Goal: Transaction & Acquisition: Purchase product/service

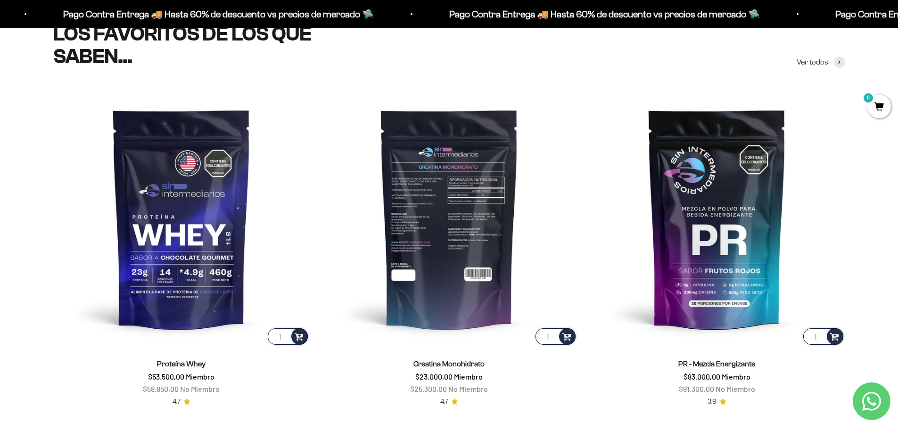
scroll to position [424, 0]
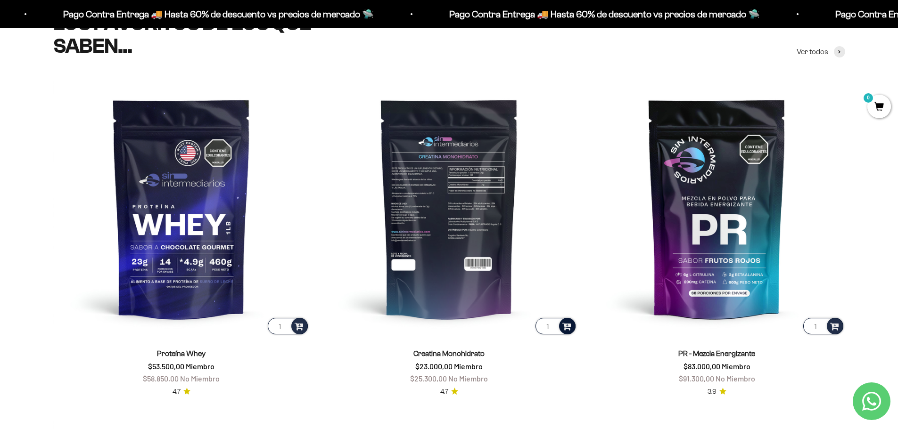
click at [569, 329] on span at bounding box center [566, 326] width 9 height 11
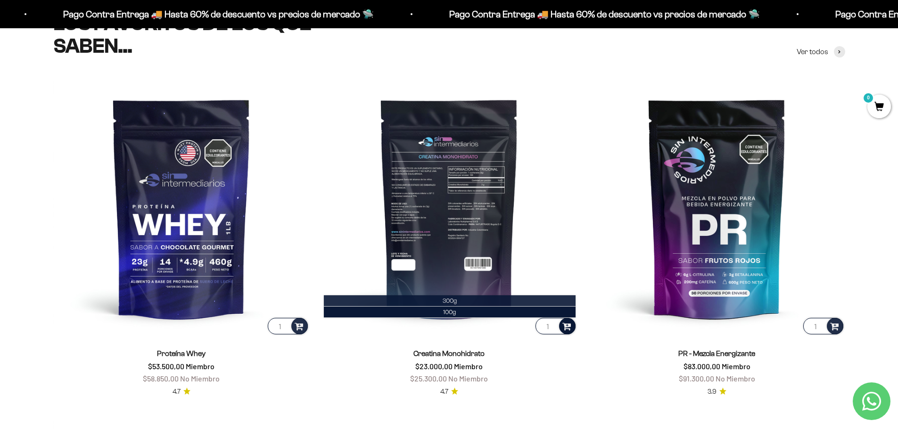
click at [455, 302] on span "300g" at bounding box center [450, 300] width 14 height 7
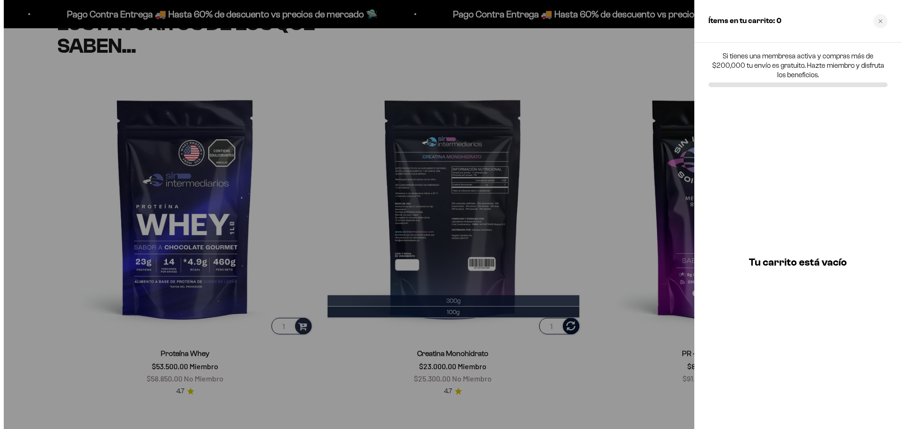
scroll to position [427, 0]
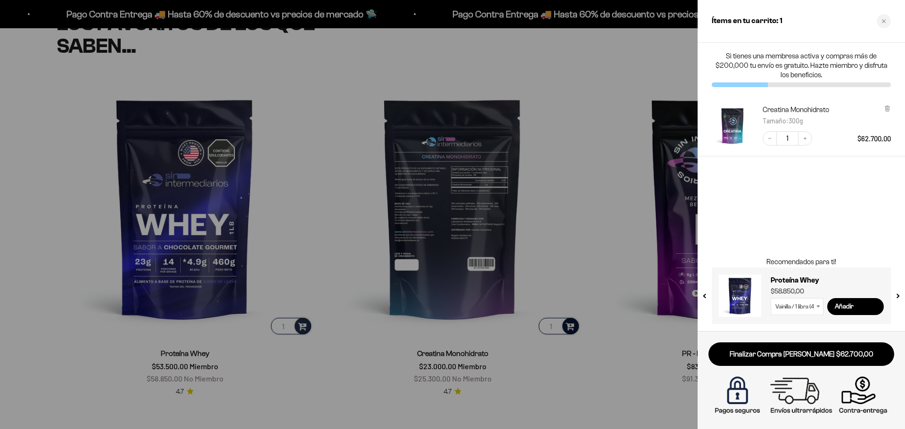
click at [565, 154] on div at bounding box center [452, 214] width 905 height 429
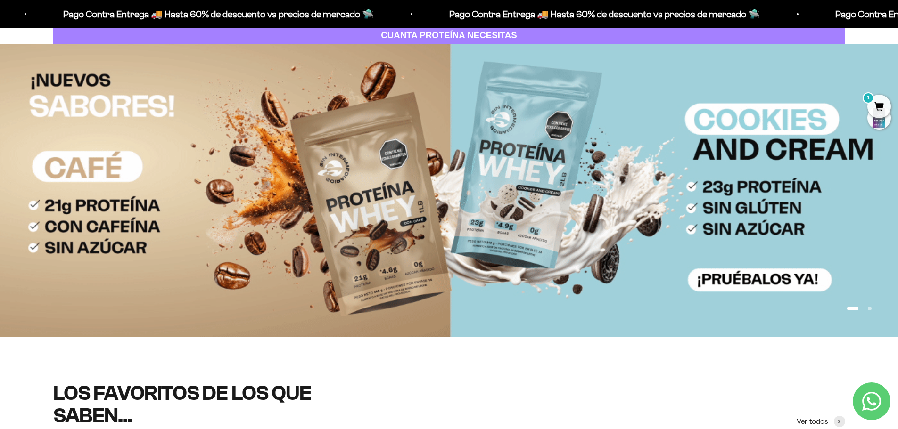
scroll to position [0, 0]
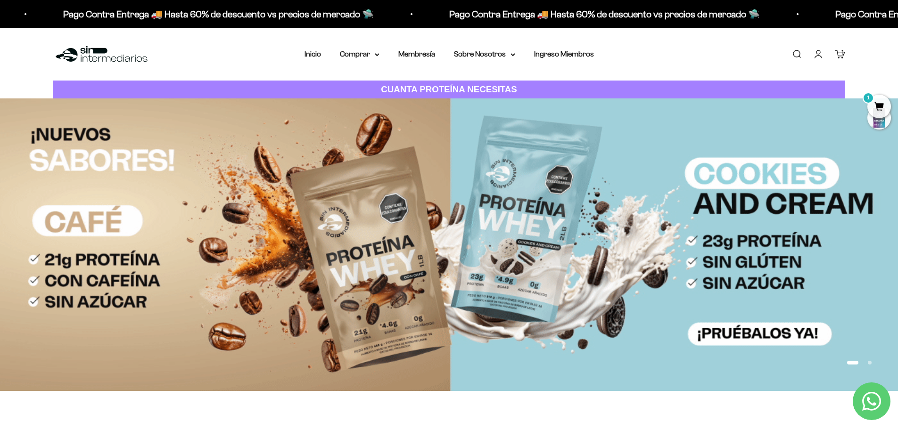
click at [881, 110] on span "1" at bounding box center [879, 107] width 24 height 24
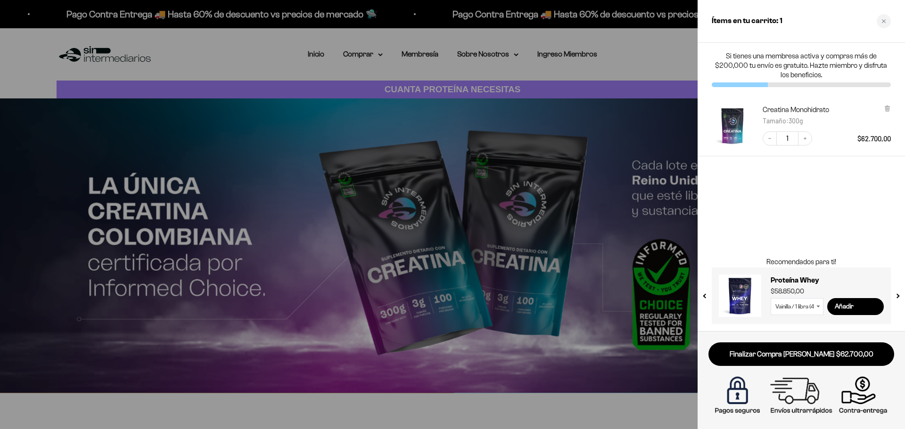
click at [751, 237] on div "Si tienes una membresa activa y compras más de $200,000 tu envío es gratuito. H…" at bounding box center [801, 187] width 207 height 289
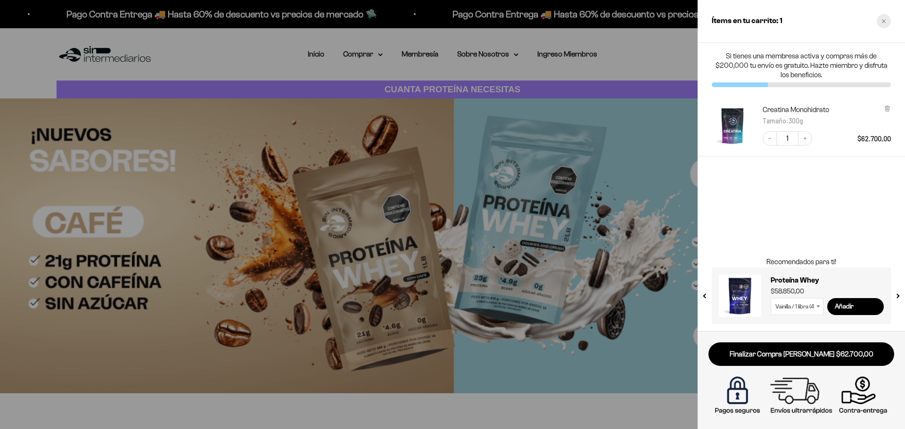
click at [886, 22] on icon "Close cart" at bounding box center [884, 21] width 5 height 5
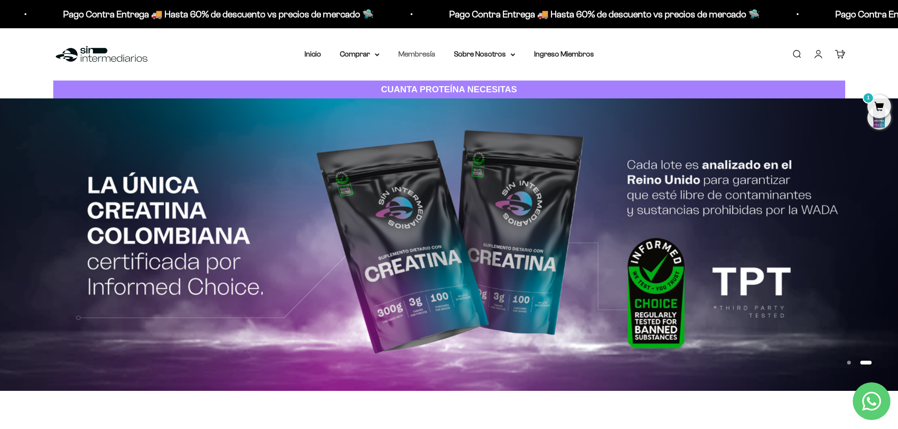
click at [428, 56] on link "Membresía" at bounding box center [416, 54] width 37 height 8
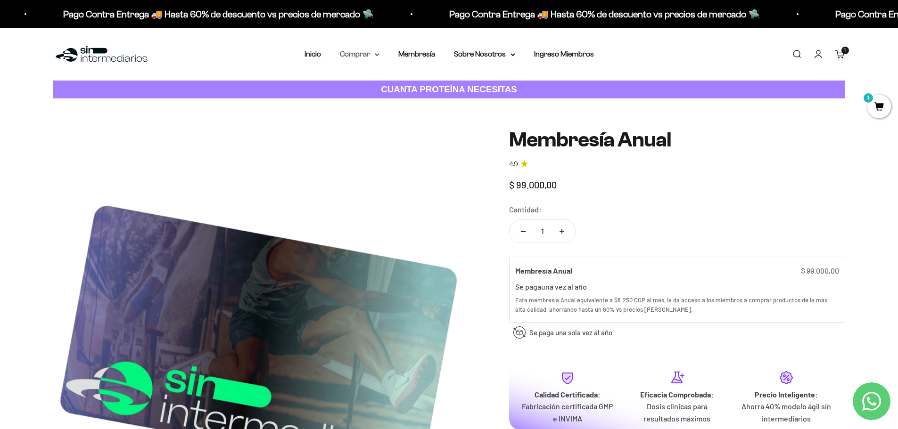
click at [358, 56] on summary "Comprar" at bounding box center [360, 54] width 40 height 12
click at [389, 133] on span "Todos Los Productos" at bounding box center [380, 137] width 69 height 8
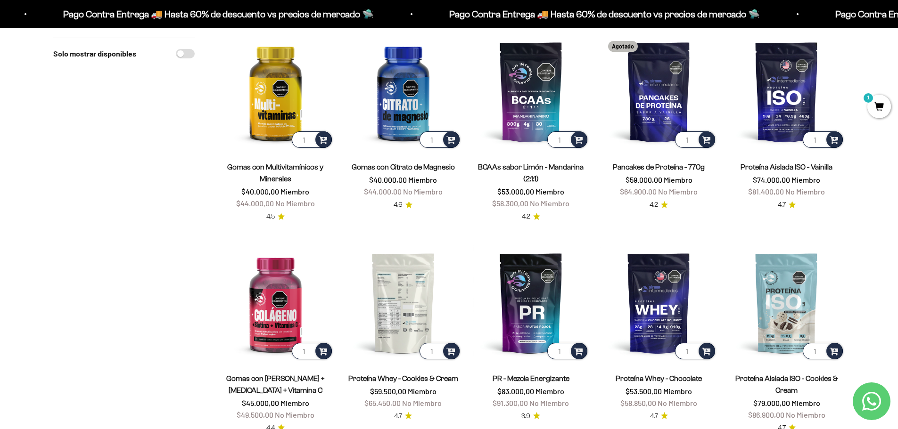
scroll to position [377, 0]
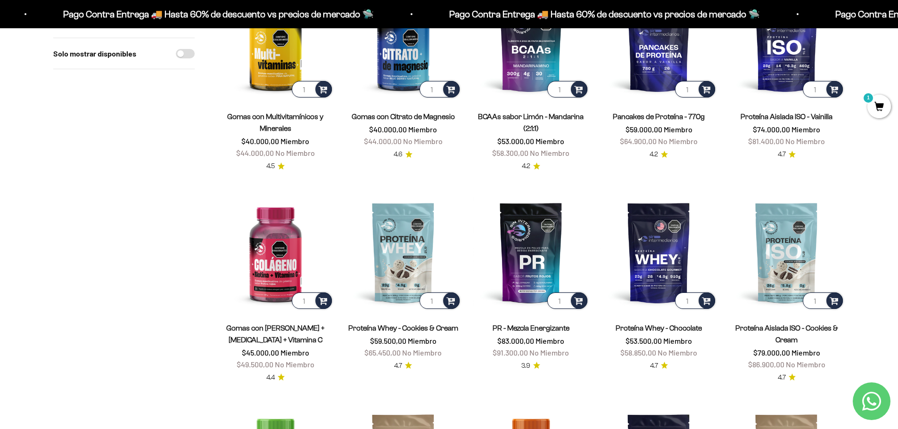
click at [862, 191] on section "Filtros Ordenar por Características Más vendidos Alfabéticamente, A-Z Alfabétic…" at bounding box center [449, 274] width 898 height 1107
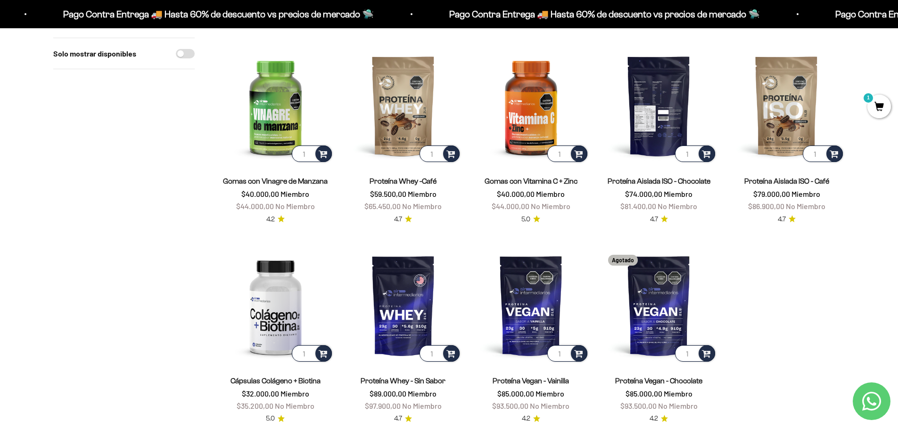
scroll to position [754, 0]
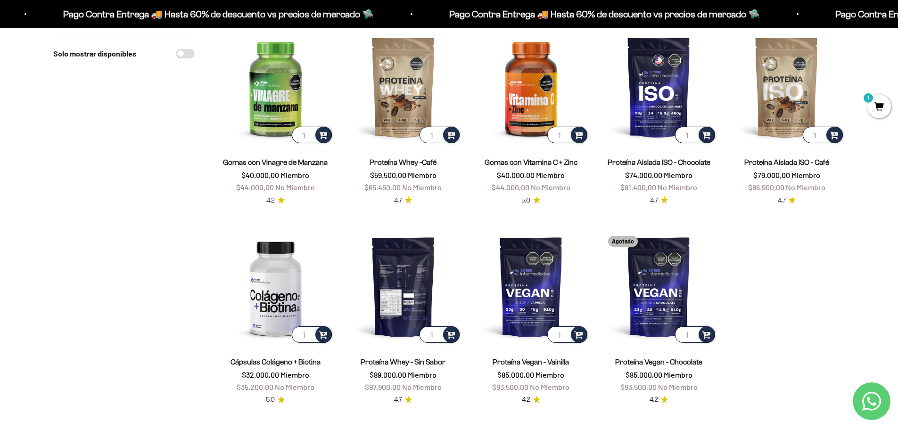
click at [410, 271] on img at bounding box center [403, 287] width 116 height 116
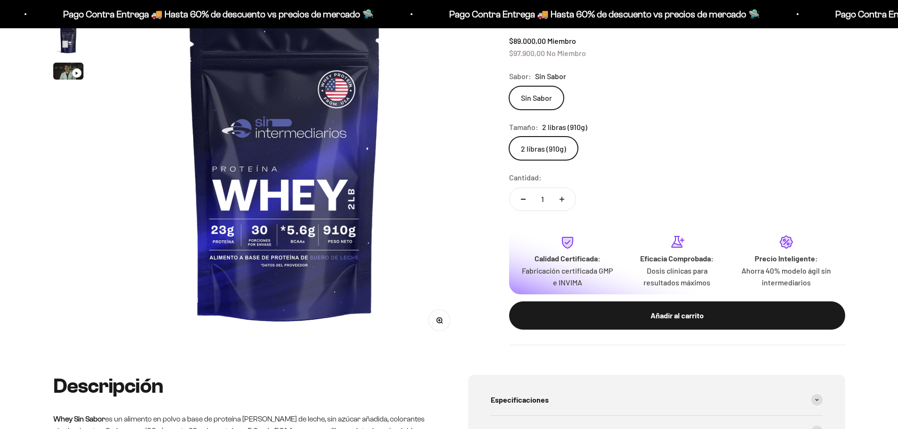
scroll to position [141, 0]
click at [562, 156] on label "2 libras (910g)" at bounding box center [543, 149] width 69 height 24
click at [509, 137] on input "2 libras (910g)" at bounding box center [509, 136] width 0 height 0
drag, startPoint x: 560, startPoint y: 148, endPoint x: 562, endPoint y: 144, distance: 4.9
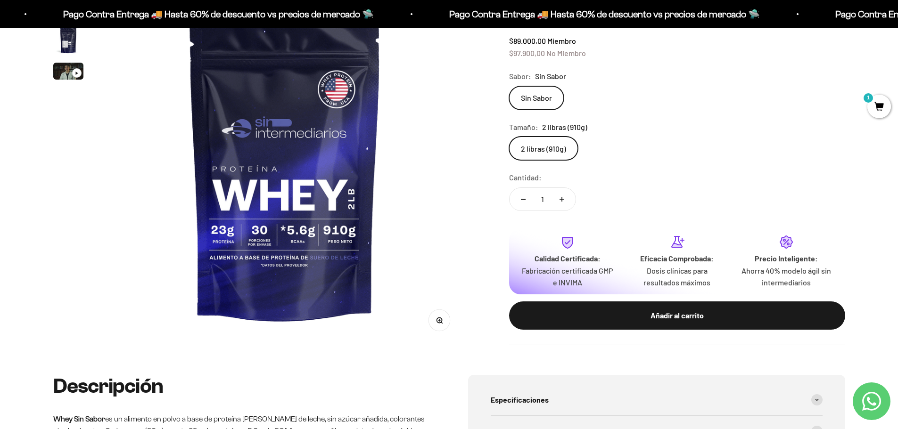
click at [560, 152] on label "2 libras (910g)" at bounding box center [543, 149] width 69 height 24
click at [509, 137] on input "2 libras (910g)" at bounding box center [509, 136] width 0 height 0
click at [562, 145] on label "2 libras (910g)" at bounding box center [543, 149] width 69 height 24
click at [509, 137] on input "2 libras (910g)" at bounding box center [509, 136] width 0 height 0
click at [568, 198] on button "Aumentar cantidad" at bounding box center [561, 199] width 27 height 23
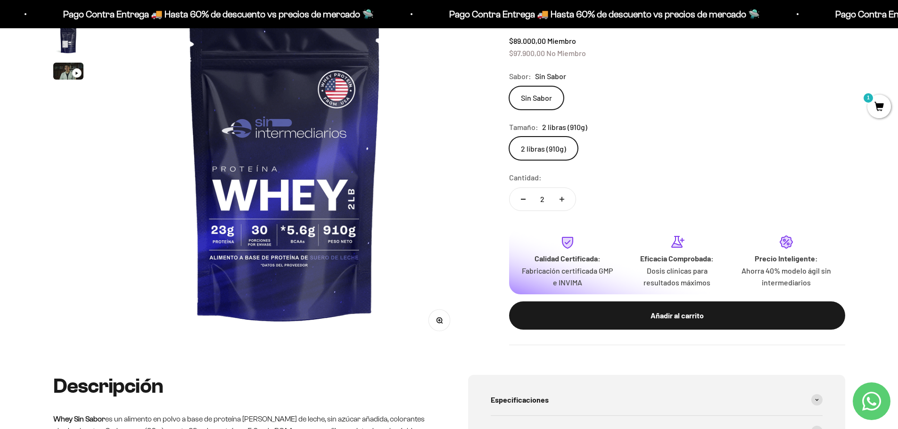
click at [522, 201] on button "Reducir cantidad" at bounding box center [523, 199] width 27 height 23
type input "1"
click at [879, 106] on span "1" at bounding box center [879, 107] width 24 height 24
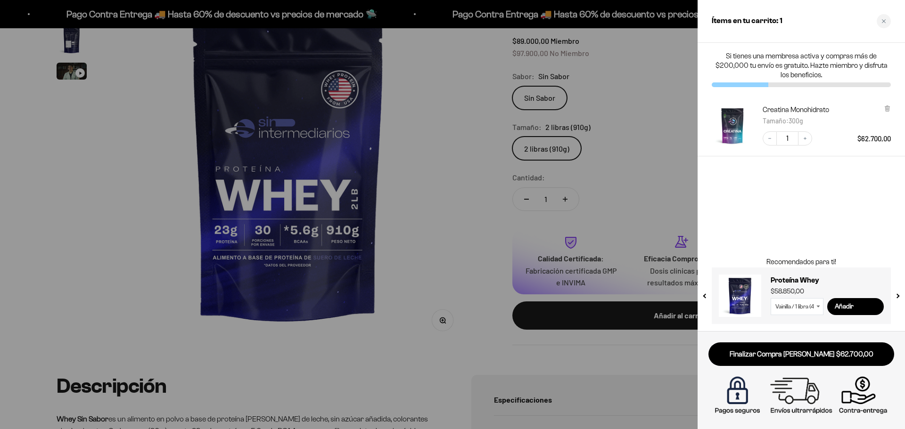
click at [766, 220] on div "Si tienes una membresa activa y compras más de $200,000 tu envío es gratuito. H…" at bounding box center [801, 187] width 207 height 289
click at [890, 107] on icon at bounding box center [887, 107] width 5 height 0
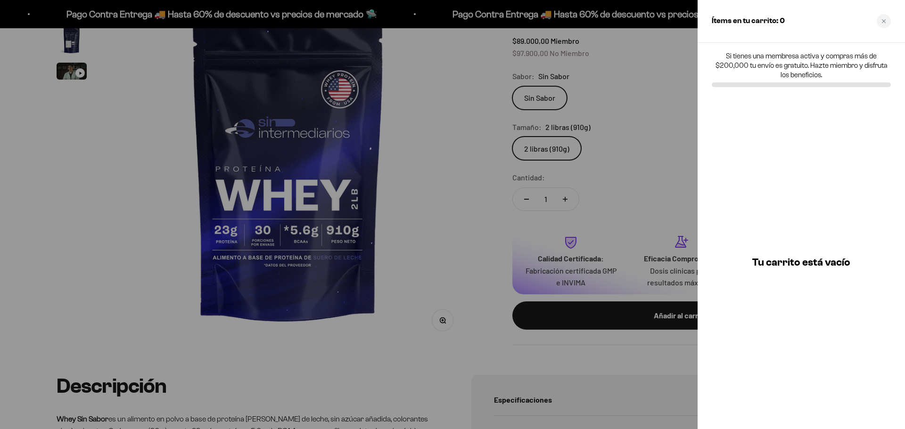
click at [650, 202] on div at bounding box center [452, 214] width 905 height 429
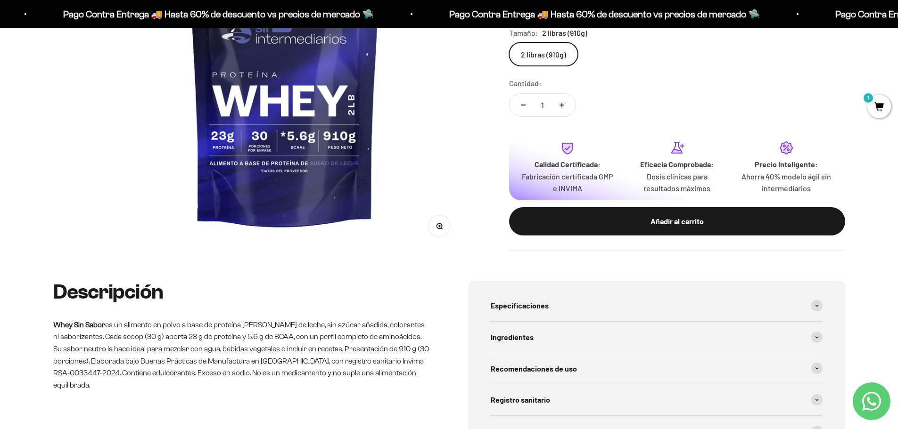
scroll to position [330, 0]
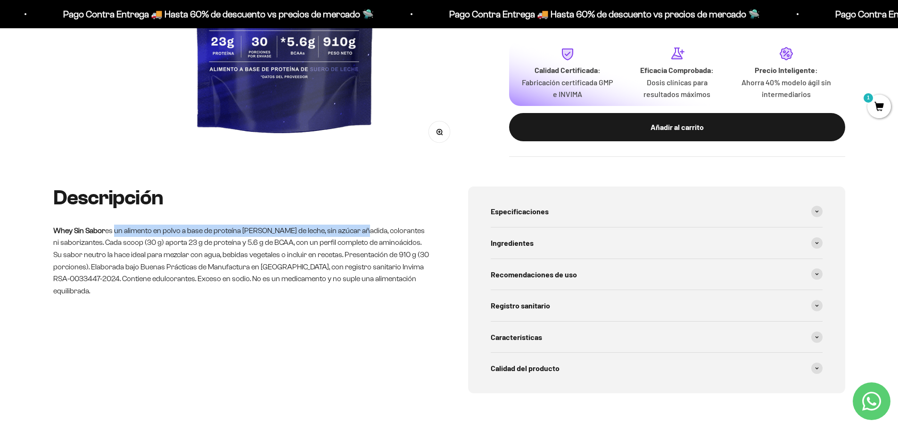
drag, startPoint x: 113, startPoint y: 227, endPoint x: 354, endPoint y: 219, distance: 241.0
click at [354, 219] on div "Descripción Whey Sin Sabor es un alimento en polvo a base de proteína de suero …" at bounding box center [241, 242] width 377 height 110
click at [546, 213] on span "Especificaciones" at bounding box center [520, 212] width 58 height 12
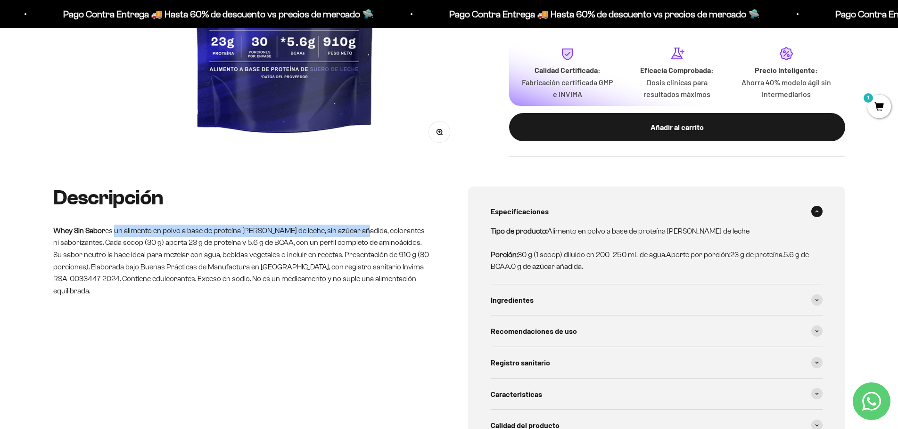
click at [540, 214] on span "Especificaciones" at bounding box center [520, 212] width 58 height 12
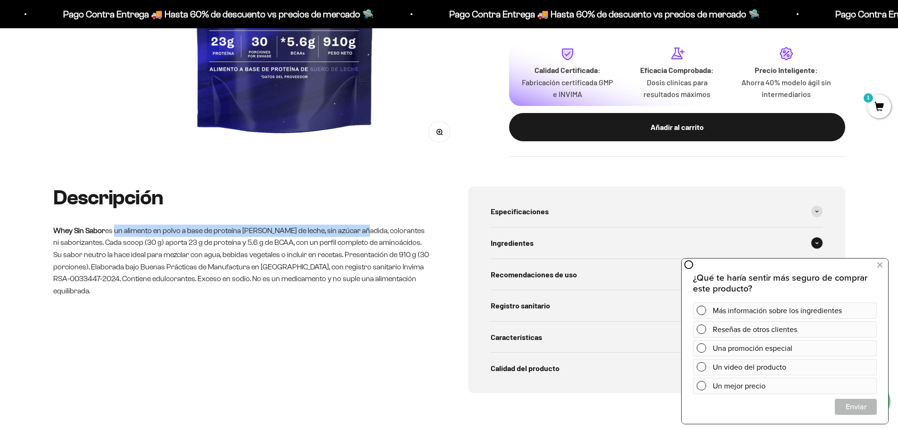
click at [511, 243] on span "Ingredientes" at bounding box center [512, 243] width 43 height 12
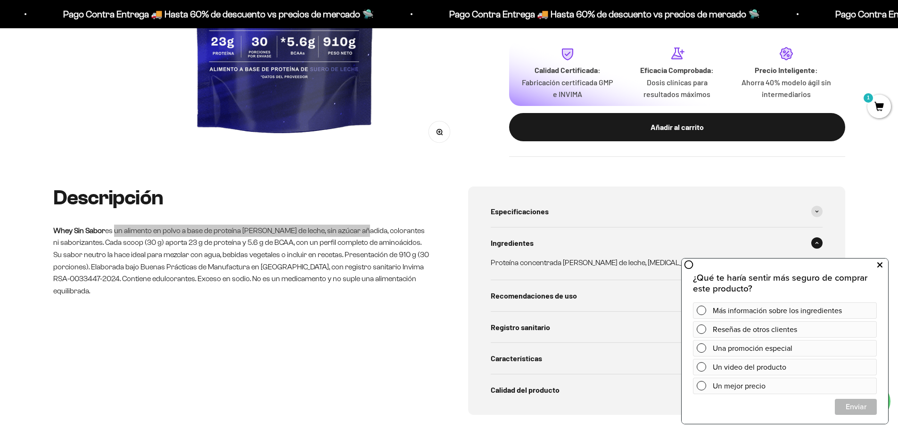
click at [878, 266] on icon at bounding box center [879, 265] width 5 height 12
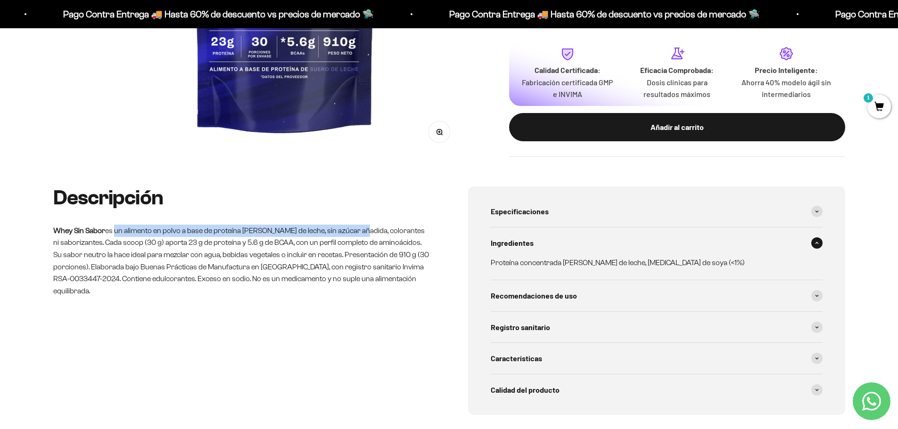
click at [819, 245] on span at bounding box center [816, 243] width 11 height 11
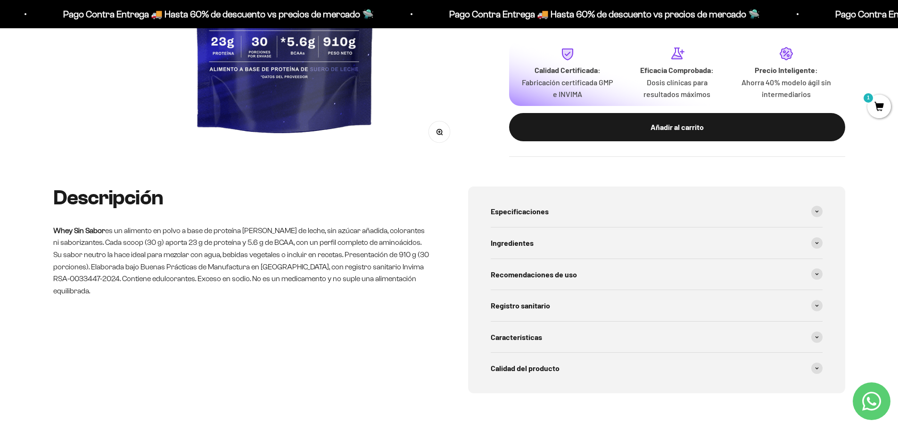
click at [337, 389] on div "Descripción Whey Sin Sabor es un alimento en polvo a base de proteína de suero …" at bounding box center [241, 290] width 377 height 207
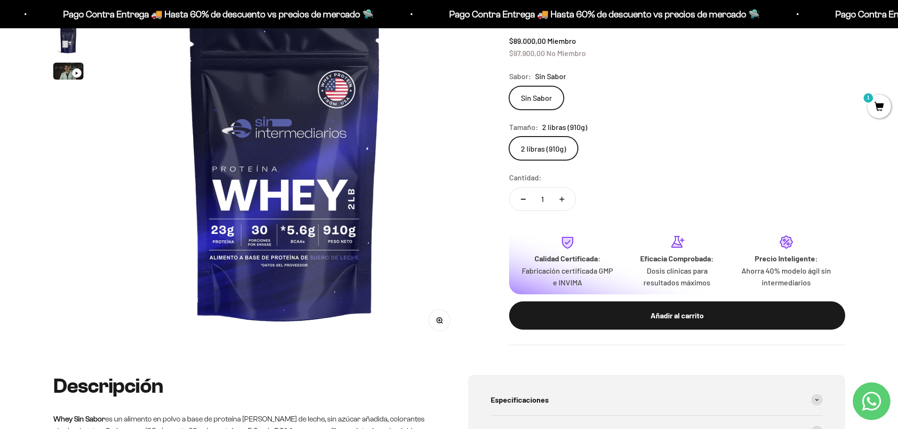
scroll to position [94, 0]
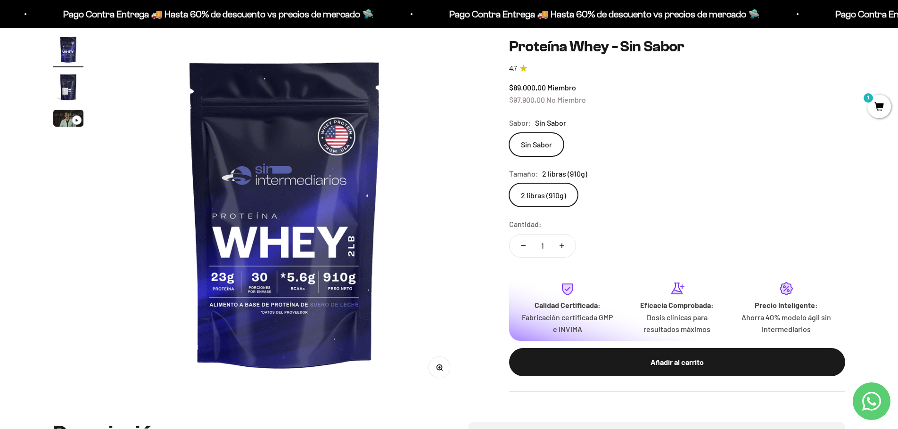
click at [444, 371] on button "Zoom" at bounding box center [439, 367] width 21 height 21
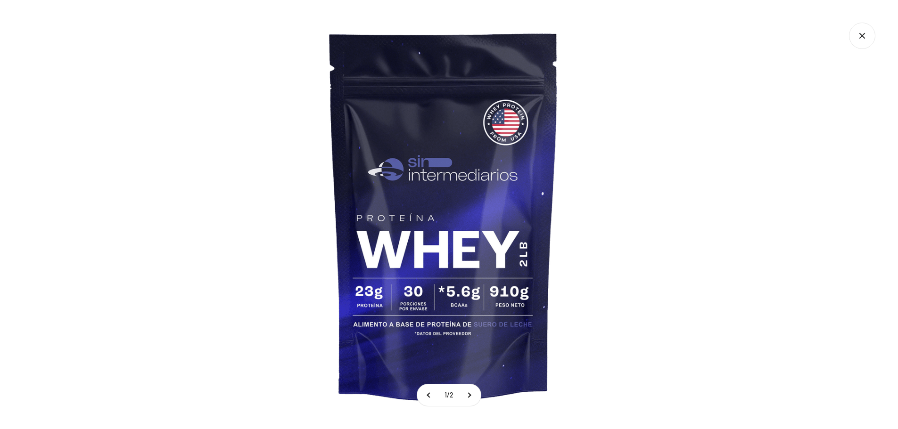
click at [582, 209] on img at bounding box center [443, 214] width 429 height 429
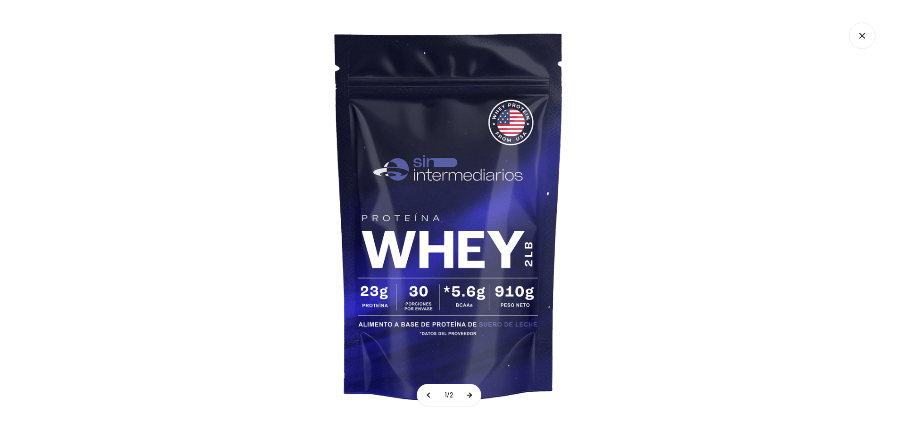
click at [471, 392] on button at bounding box center [469, 396] width 24 height 22
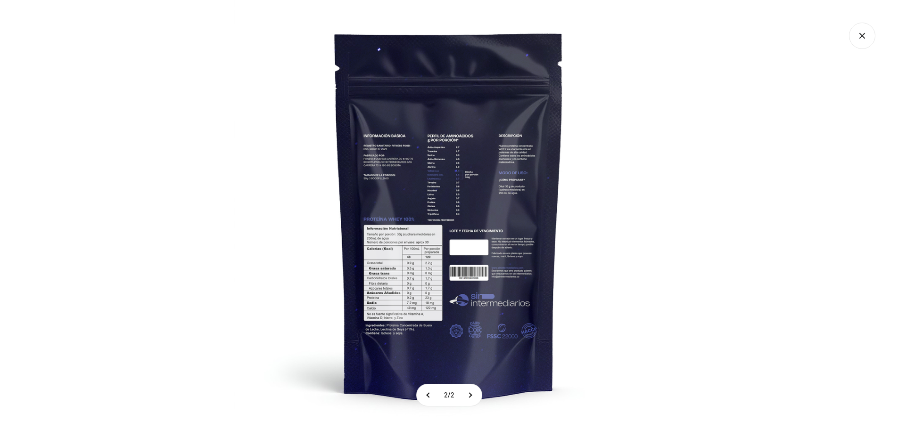
click at [868, 41] on icon "Cerrar galería" at bounding box center [862, 36] width 26 height 26
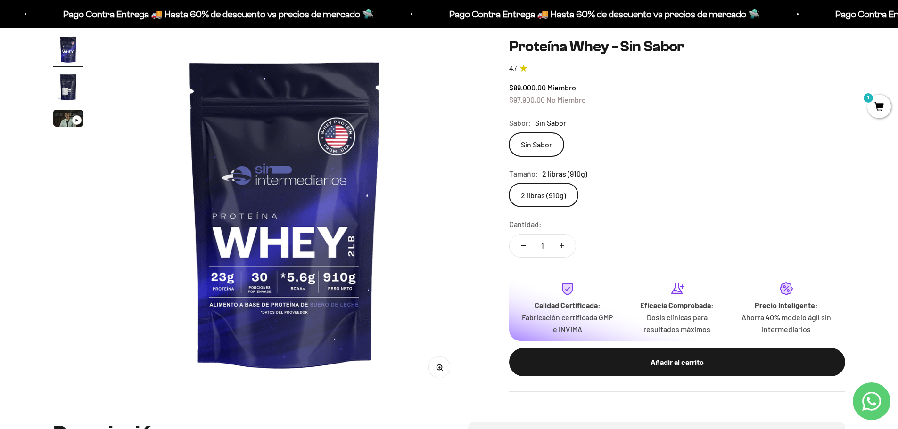
click at [538, 147] on label "Sin Sabor" at bounding box center [536, 145] width 55 height 24
click at [509, 133] on input "Sin Sabor" at bounding box center [509, 132] width 0 height 0
click at [826, 157] on variant-picker "Sabor: Sin Sabor Sin Sabor Tamaño: 2 libras (910g) 2 libras (910g)" at bounding box center [677, 162] width 336 height 90
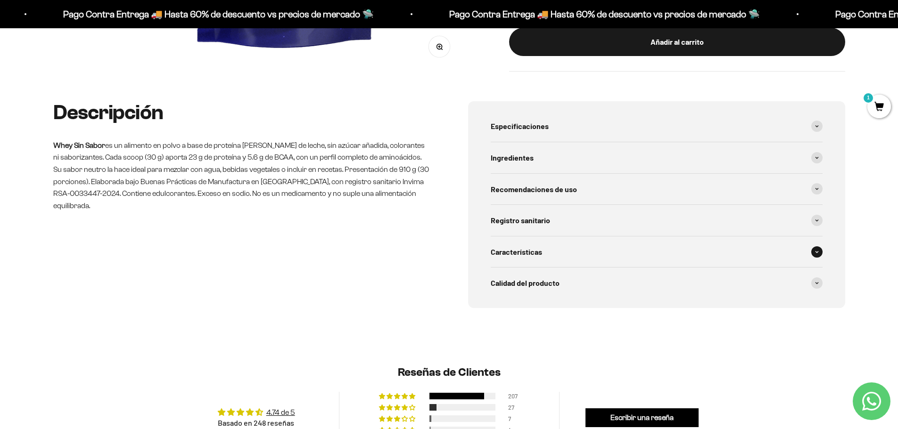
scroll to position [330, 0]
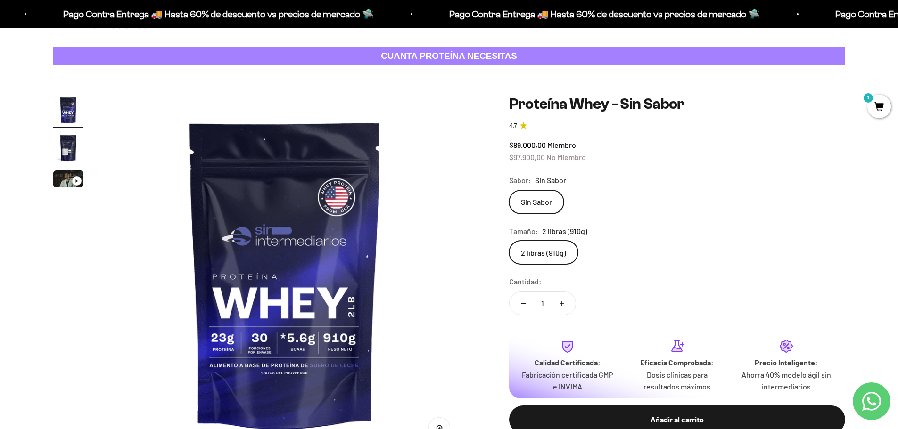
scroll to position [0, 0]
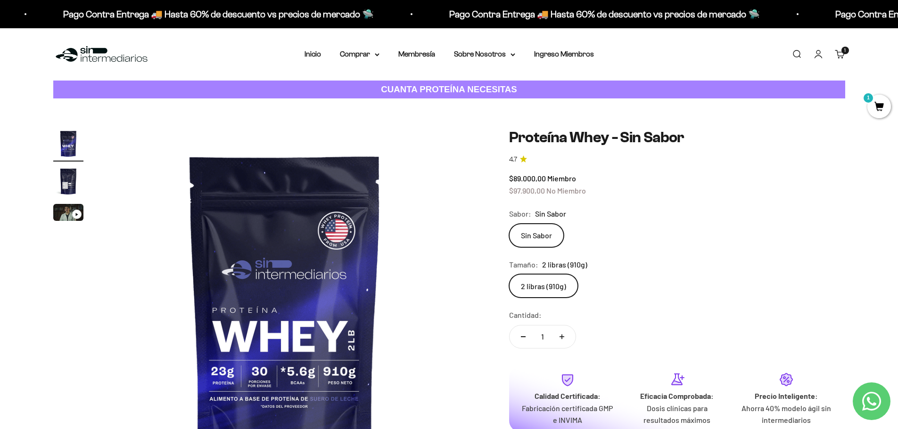
click at [95, 52] on img at bounding box center [101, 54] width 97 height 20
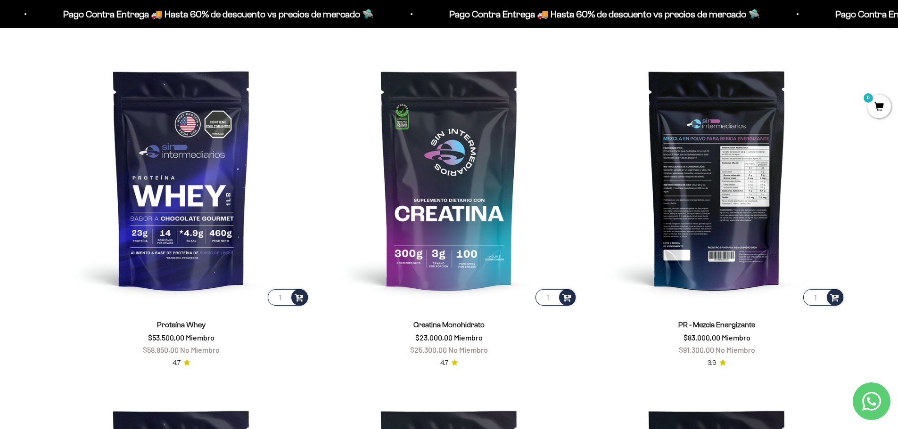
scroll to position [469, 0]
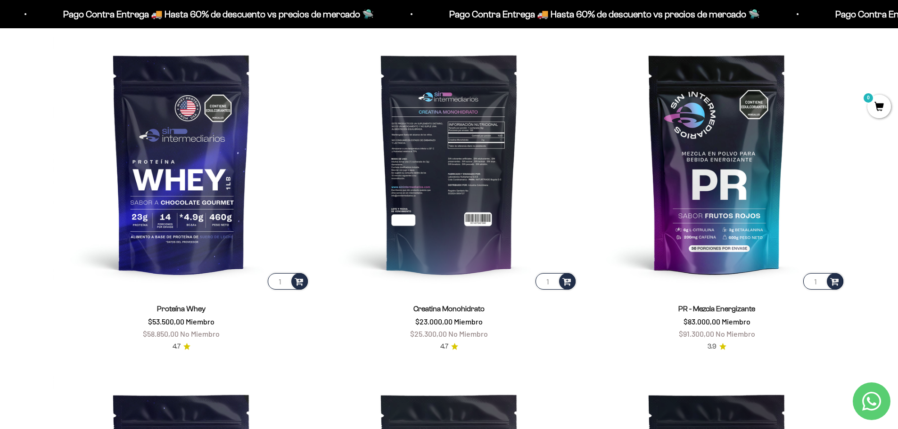
click at [446, 163] on img at bounding box center [449, 163] width 256 height 256
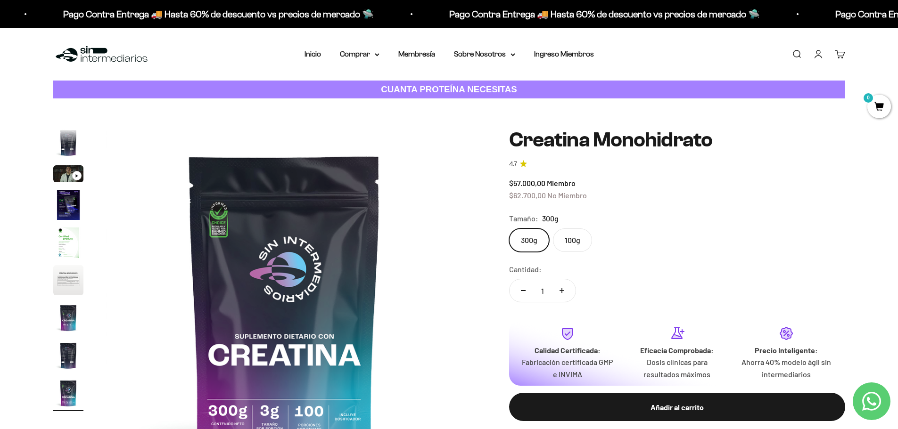
scroll to position [47, 0]
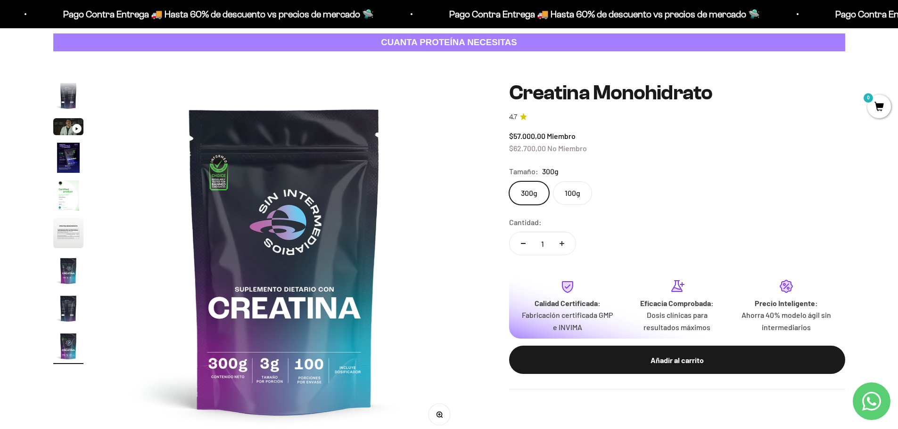
click at [572, 200] on label "100g" at bounding box center [572, 193] width 39 height 24
click at [509, 181] on input "100g" at bounding box center [509, 181] width 0 height 0
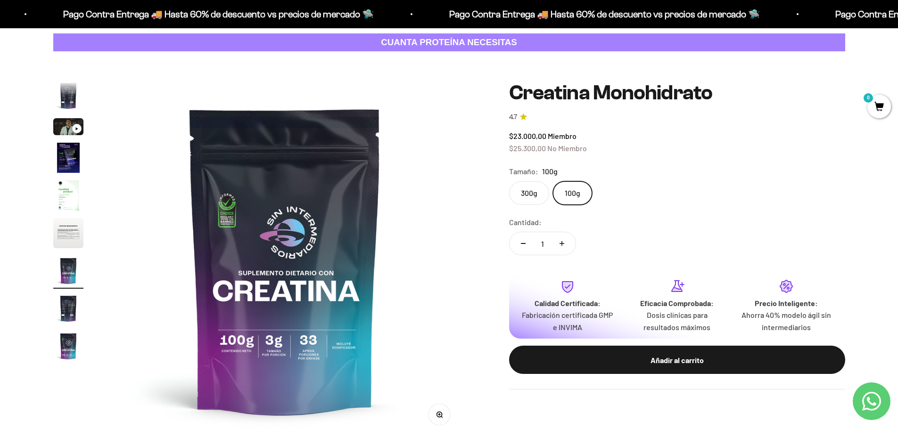
click at [531, 197] on label "300g" at bounding box center [529, 193] width 40 height 24
click at [509, 181] on input "300g" at bounding box center [509, 181] width 0 height 0
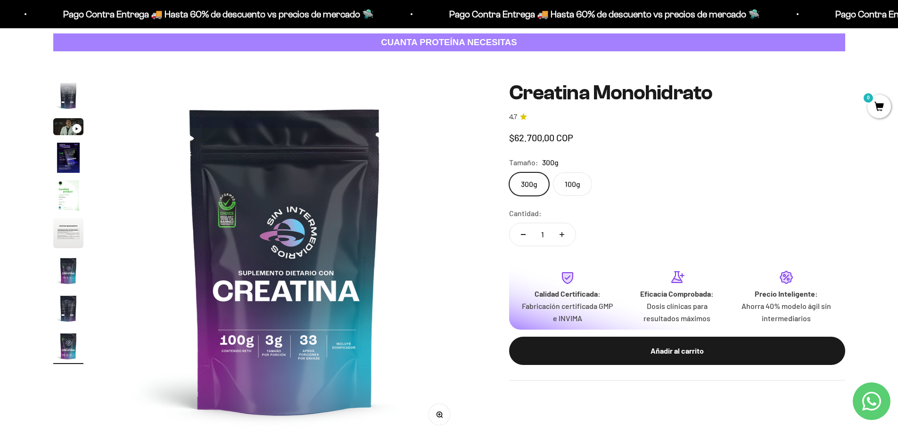
scroll to position [0, 2954]
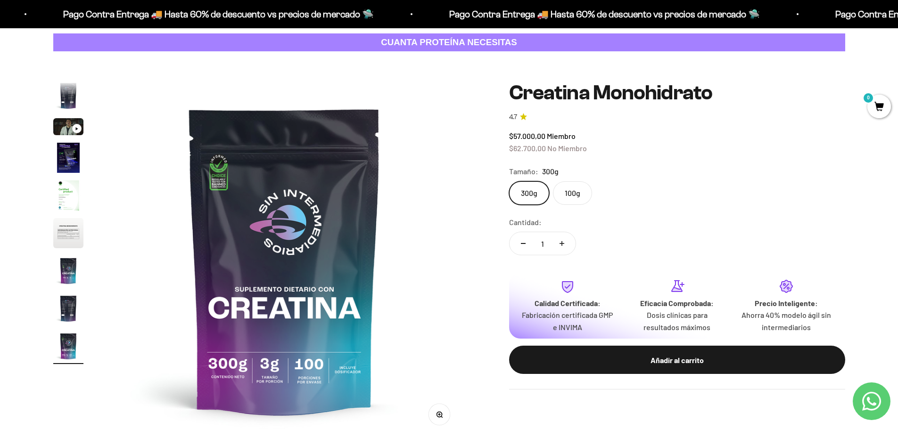
click at [559, 237] on button "Aumentar cantidad" at bounding box center [561, 243] width 27 height 23
click at [529, 245] on button "Reducir cantidad" at bounding box center [523, 243] width 27 height 23
type input "1"
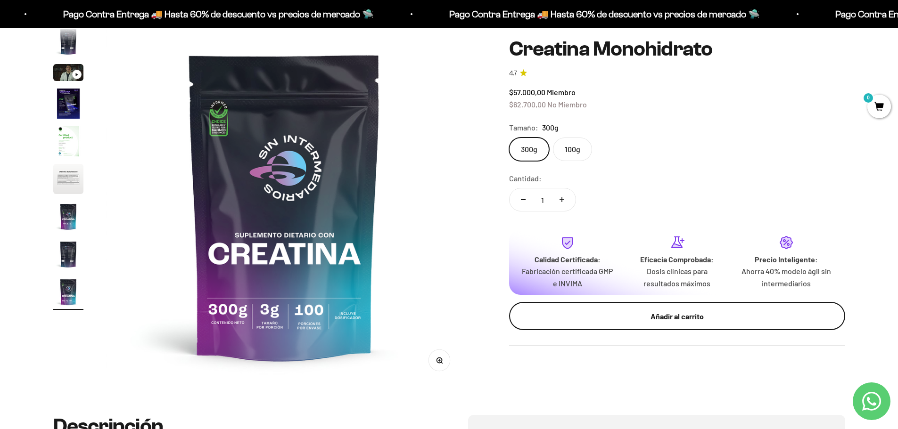
scroll to position [189, 0]
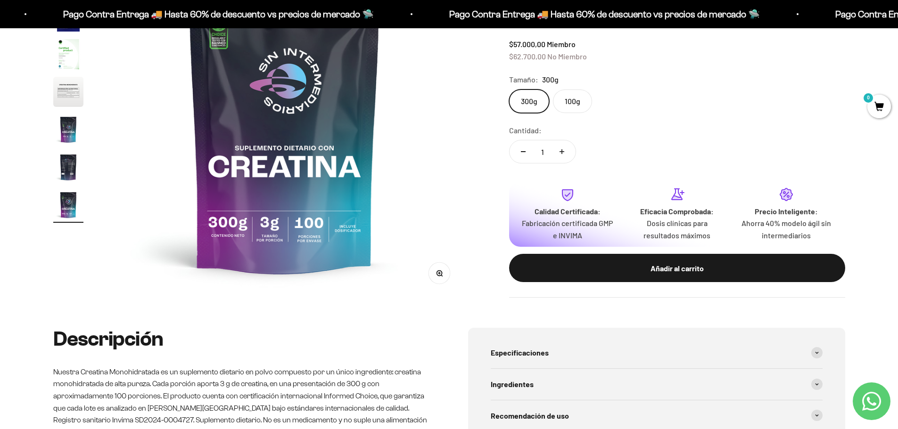
click at [709, 277] on button "Añadir al carrito" at bounding box center [677, 268] width 336 height 28
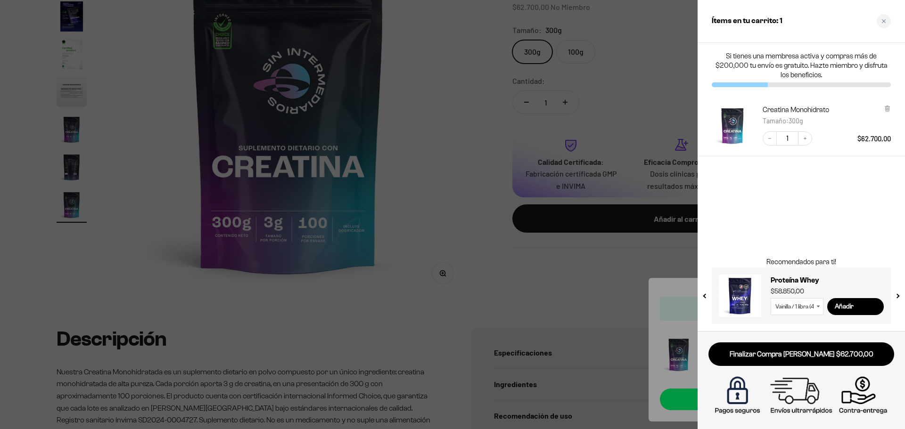
click at [399, 254] on div at bounding box center [452, 214] width 905 height 429
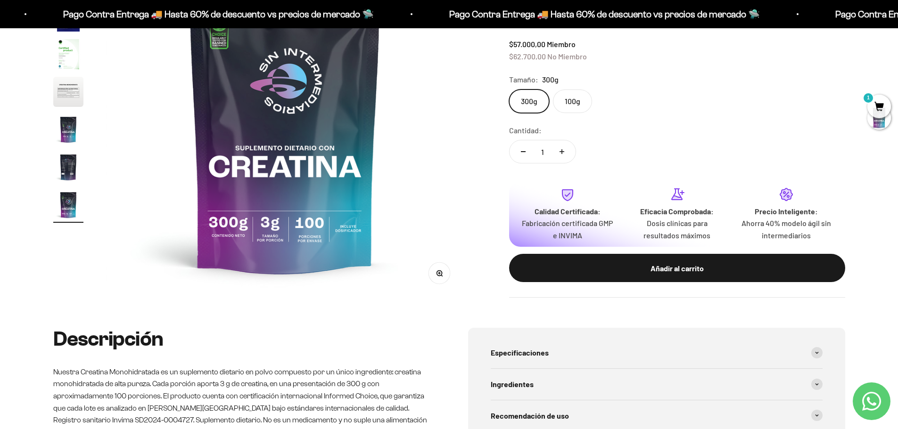
scroll to position [0, 0]
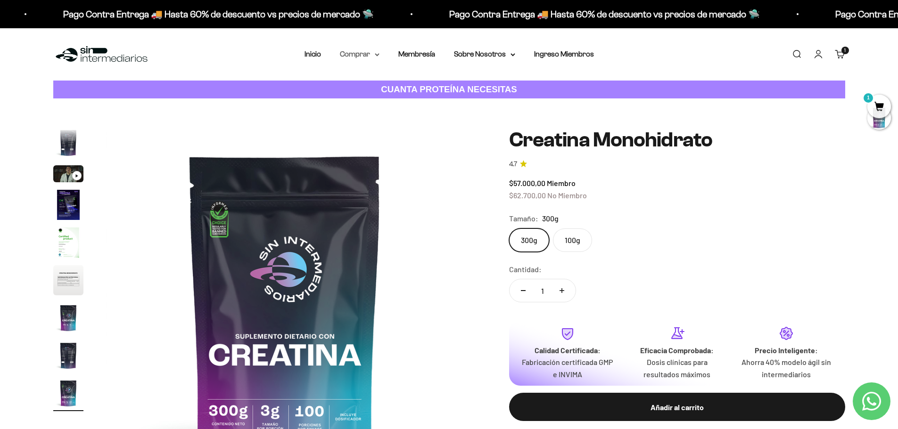
click at [371, 53] on summary "Comprar" at bounding box center [360, 54] width 40 height 12
click at [416, 101] on summary "Otros Suplementos" at bounding box center [385, 102] width 78 height 12
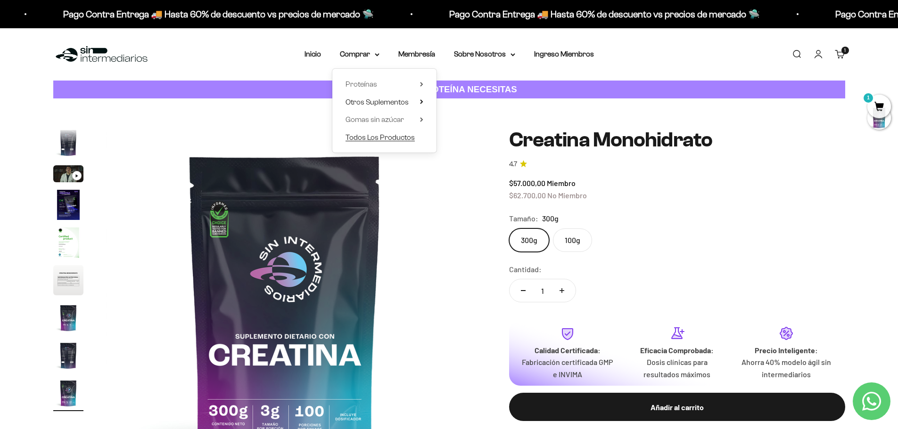
click at [375, 137] on span "Todos Los Productos" at bounding box center [380, 137] width 69 height 8
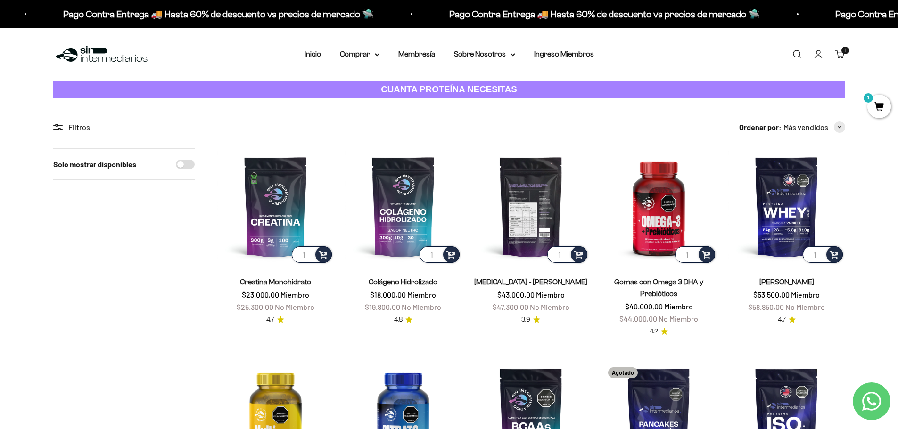
click at [529, 218] on img at bounding box center [531, 206] width 116 height 116
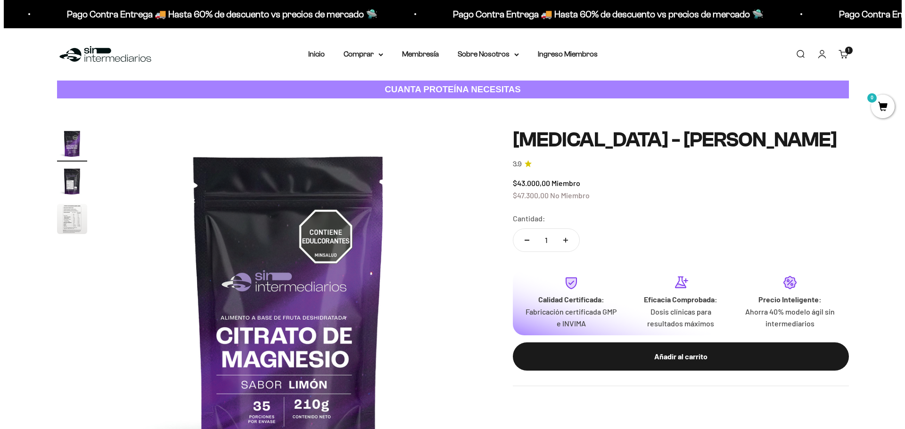
scroll to position [47, 0]
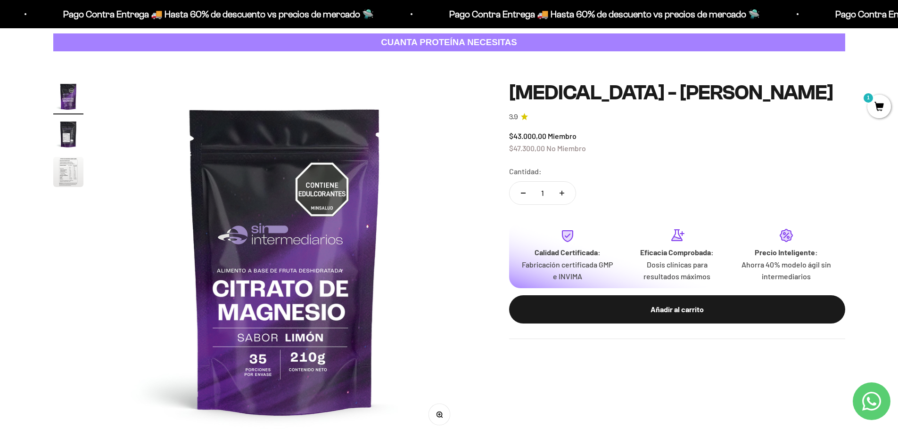
click at [702, 306] on div "Añadir al carrito" at bounding box center [677, 310] width 298 height 12
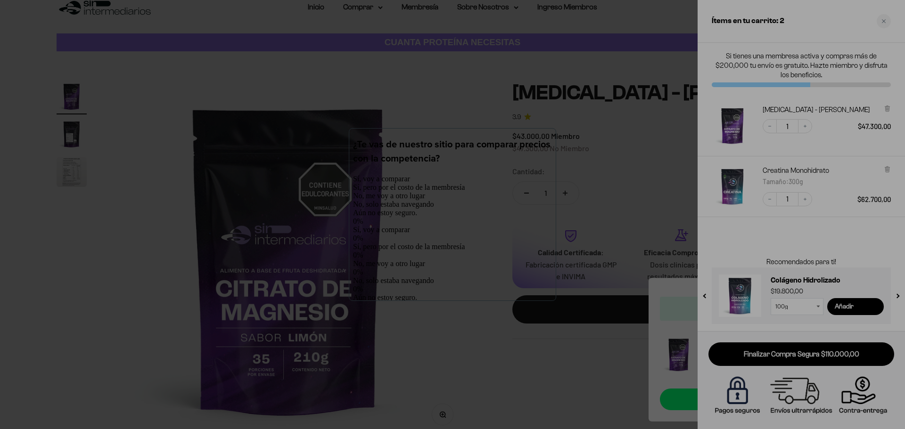
scroll to position [0, 0]
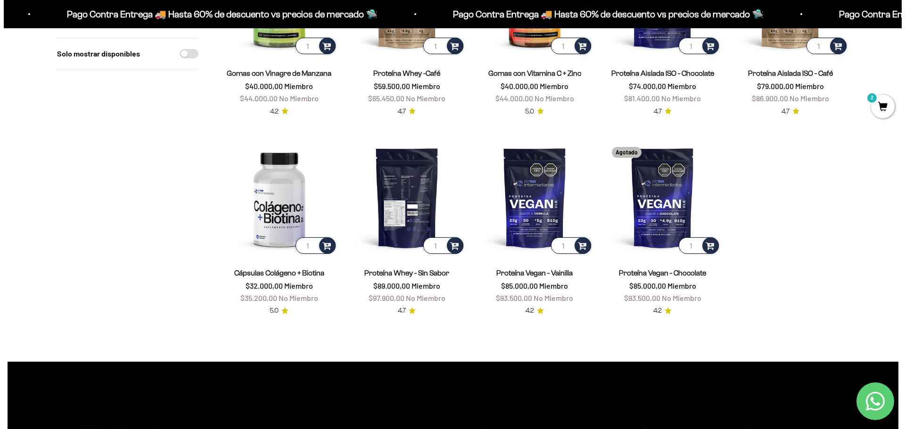
scroll to position [849, 0]
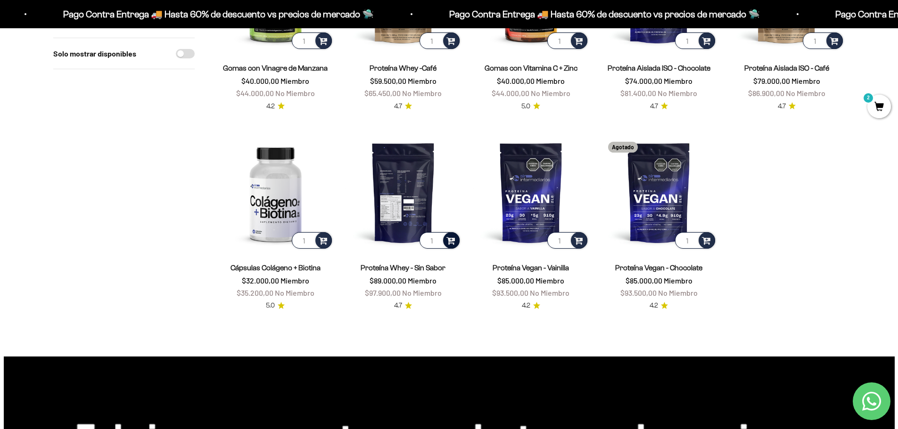
click at [449, 240] on span at bounding box center [450, 240] width 9 height 11
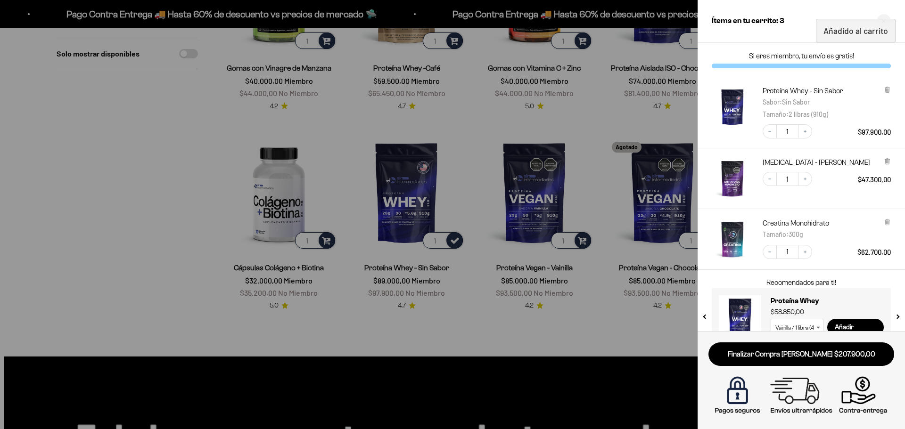
scroll to position [21, 0]
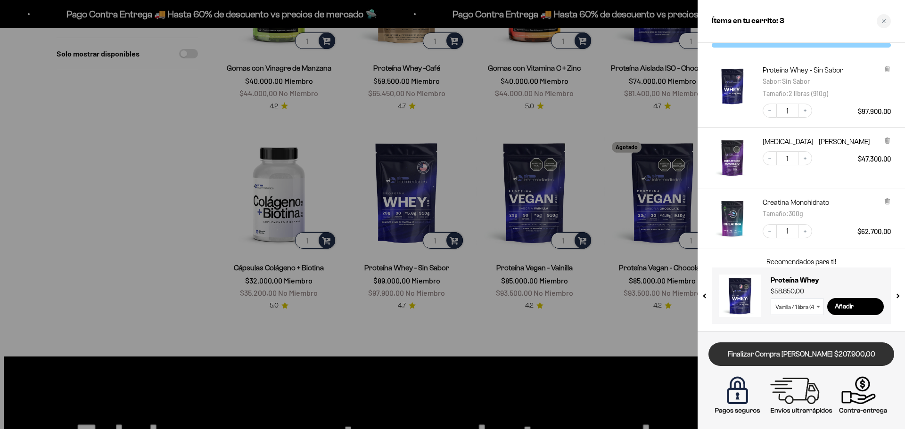
click at [828, 362] on link "Finalizar Compra [PERSON_NAME] $207.900,00" at bounding box center [802, 355] width 186 height 24
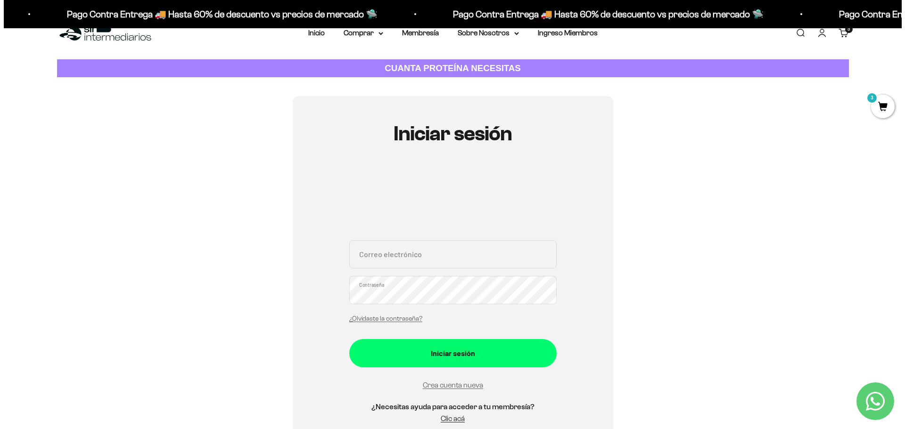
scroll to position [10, 0]
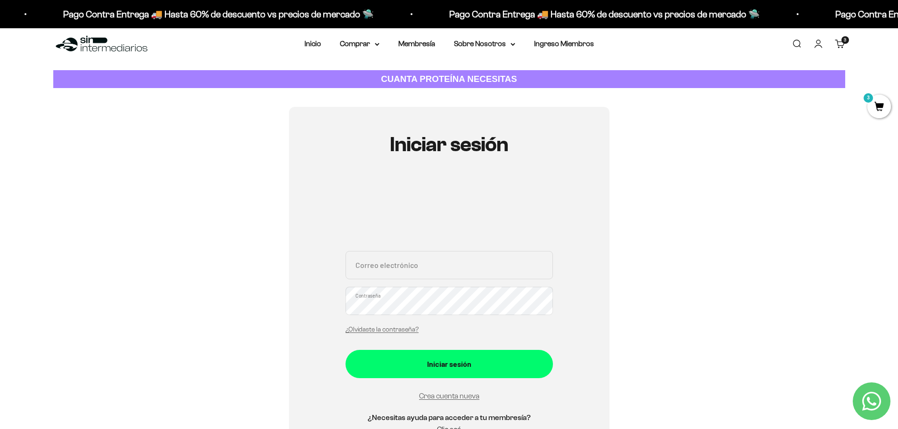
click at [872, 103] on span "3" at bounding box center [879, 107] width 24 height 24
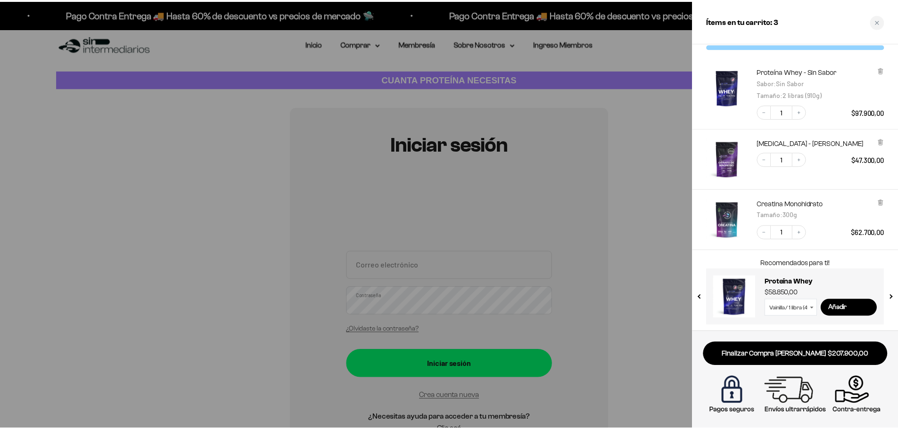
scroll to position [21, 0]
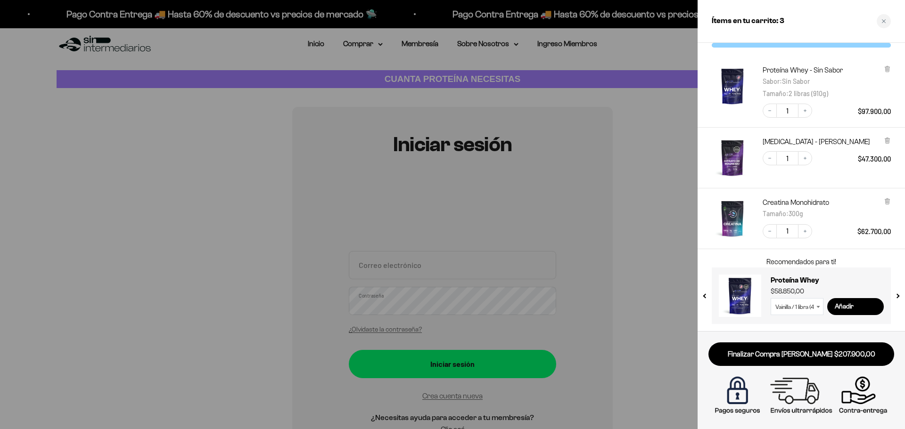
drag, startPoint x: 134, startPoint y: 159, endPoint x: 496, endPoint y: 65, distance: 374.6
click at [134, 159] on div at bounding box center [452, 214] width 905 height 429
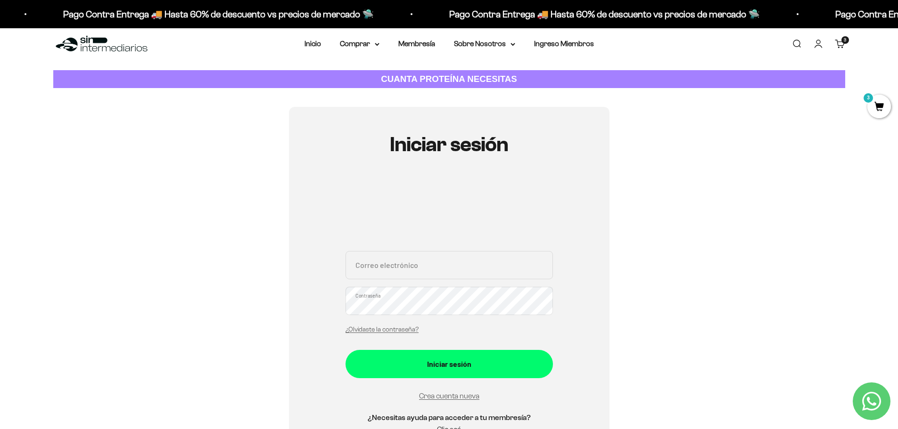
click at [734, 121] on div "Iniciar sesión Correo electrónico Contraseña ¿Olvidaste la contraseña? Iniciar …" at bounding box center [449, 289] width 792 height 365
click at [823, 157] on div "Iniciar sesión Correo electrónico Contraseña ¿Olvidaste la contraseña? Iniciar …" at bounding box center [449, 289] width 792 height 365
click at [408, 42] on link "Membresía" at bounding box center [416, 44] width 37 height 8
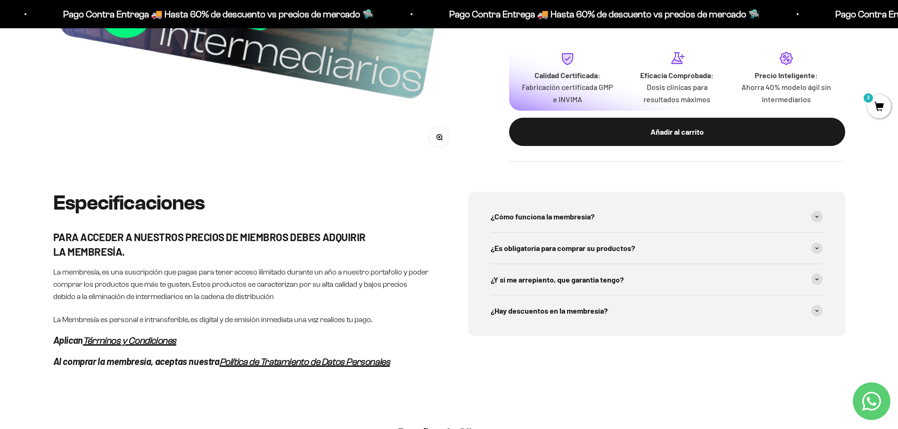
scroll to position [424, 0]
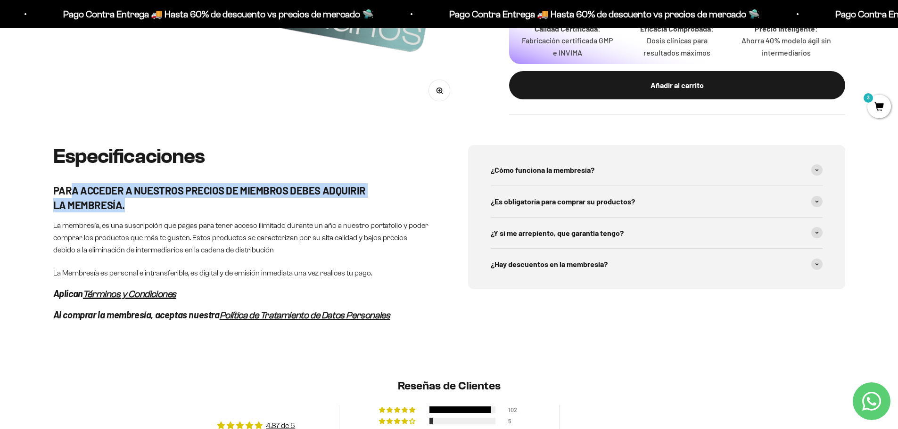
drag, startPoint x: 73, startPoint y: 188, endPoint x: 251, endPoint y: 199, distance: 178.6
click at [251, 199] on h5 "PARA ACCEDER A NUESTROS PRECIOS DE MIEMBROS DEBES ADQUIRIR LA MEMBRESÍA." at bounding box center [241, 197] width 377 height 29
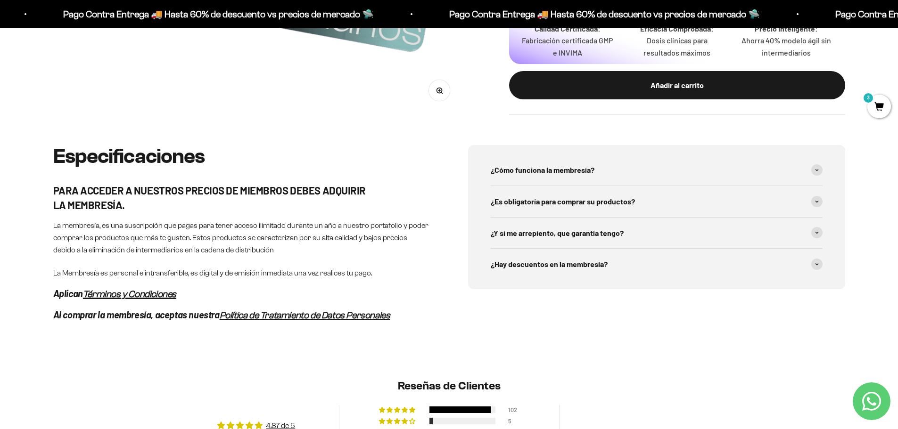
click at [0, 245] on div "Especificaciones PARA ACCEDER A NUESTROS PRECIOS DE MIEMBROS DEBES ADQUIRIR LA …" at bounding box center [449, 256] width 898 height 222
click at [406, 270] on p "La Membresía es personal e intransferible, es digital y de emisión inmediata un…" at bounding box center [241, 273] width 377 height 12
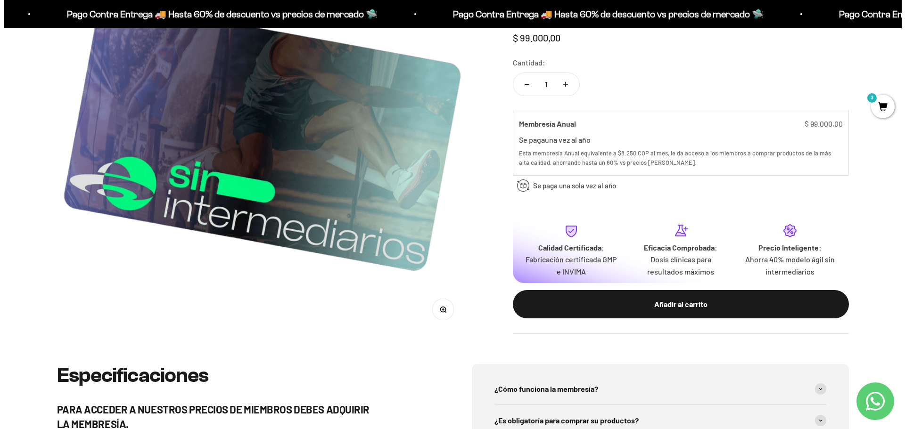
scroll to position [189, 0]
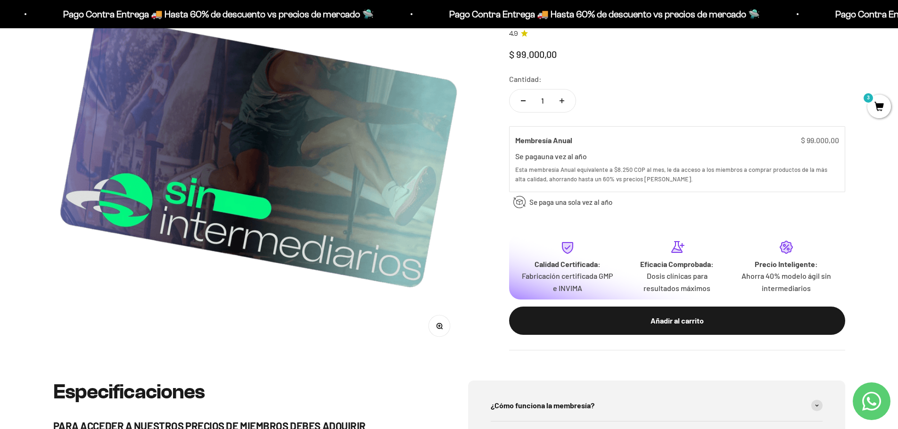
click at [720, 67] on safe-sticky "Membresía Anual 4.9 $ 99.000,00 Calidad de líder, precio inteligente. ¿Cómo lo …" at bounding box center [677, 174] width 336 height 353
click at [879, 101] on span "3" at bounding box center [879, 107] width 24 height 24
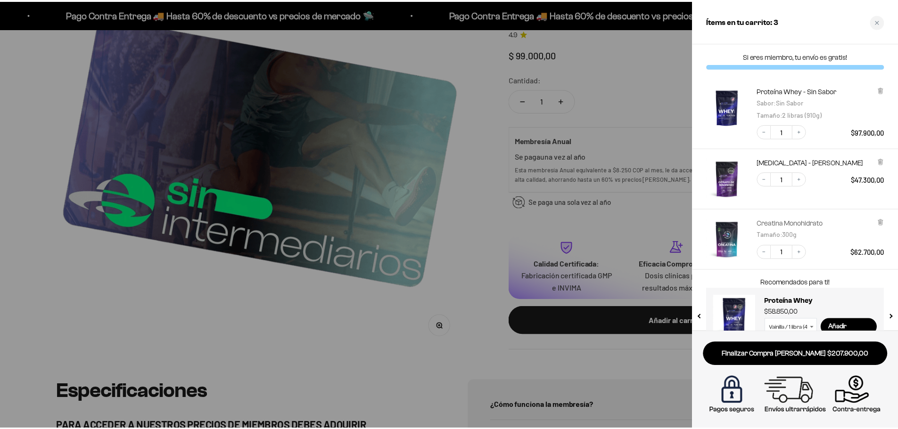
scroll to position [21, 0]
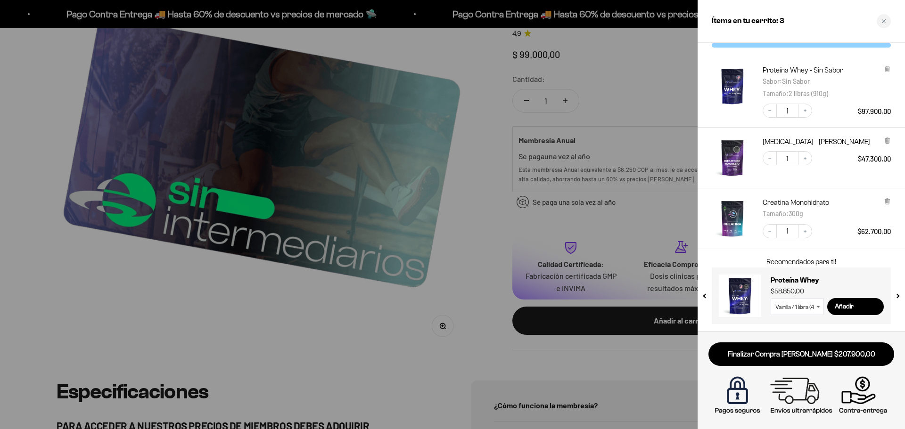
click at [34, 266] on div at bounding box center [452, 214] width 905 height 429
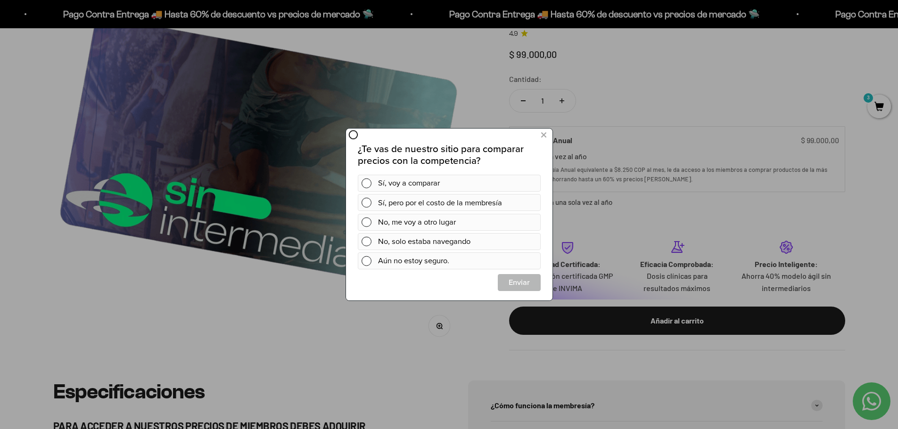
scroll to position [0, 0]
click at [544, 136] on icon at bounding box center [543, 135] width 5 height 13
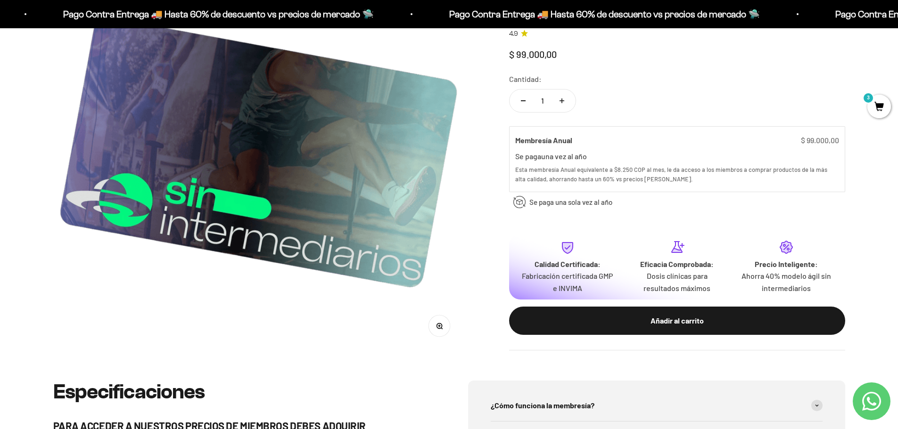
click at [772, 370] on div "Zoom Membresía Anual 4.9 $ 99.000,00 Calidad de líder, precio inteligente. ¿Cóm…" at bounding box center [449, 145] width 898 height 471
click at [880, 302] on div "Zoom Membresía Anual 4.9 $ 99.000,00 Calidad de líder, precio inteligente. ¿Cóm…" at bounding box center [449, 145] width 898 height 471
click at [861, 222] on div "Zoom Membresía Anual 4.9 $ 99.000,00 Calidad de líder, precio inteligente. ¿Cóm…" at bounding box center [449, 145] width 898 height 471
